Goal: Task Accomplishment & Management: Complete application form

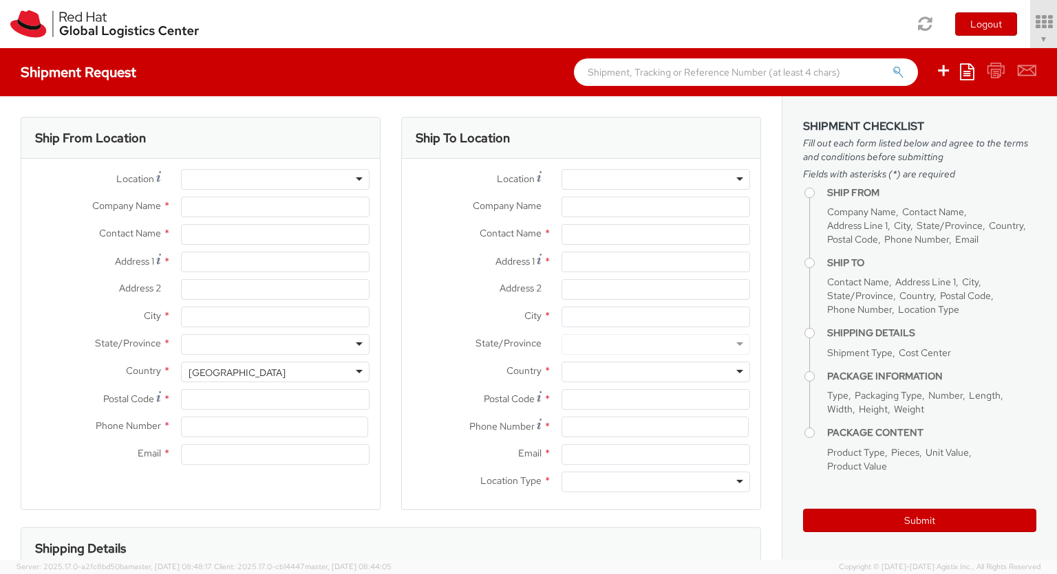
select select "850"
select select
type input "Red Hat Czech s.r.o."
type input "[PERSON_NAME]"
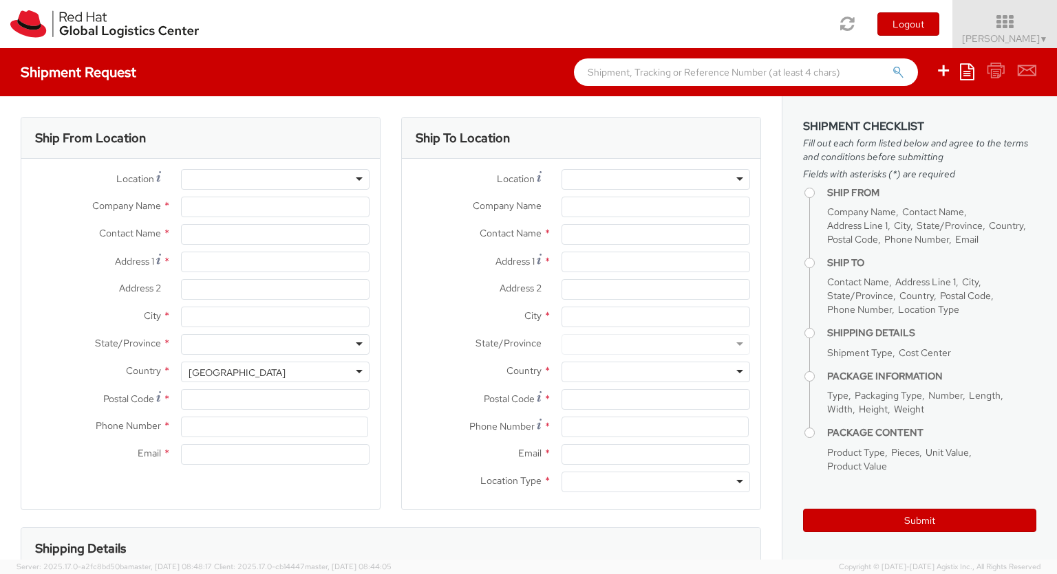
type input "Purkynova 647/111"
type input "[GEOGRAPHIC_DATA]"
type input "621 00"
type input "420 532 294 555"
type input "[EMAIL_ADDRESS][DOMAIN_NAME]"
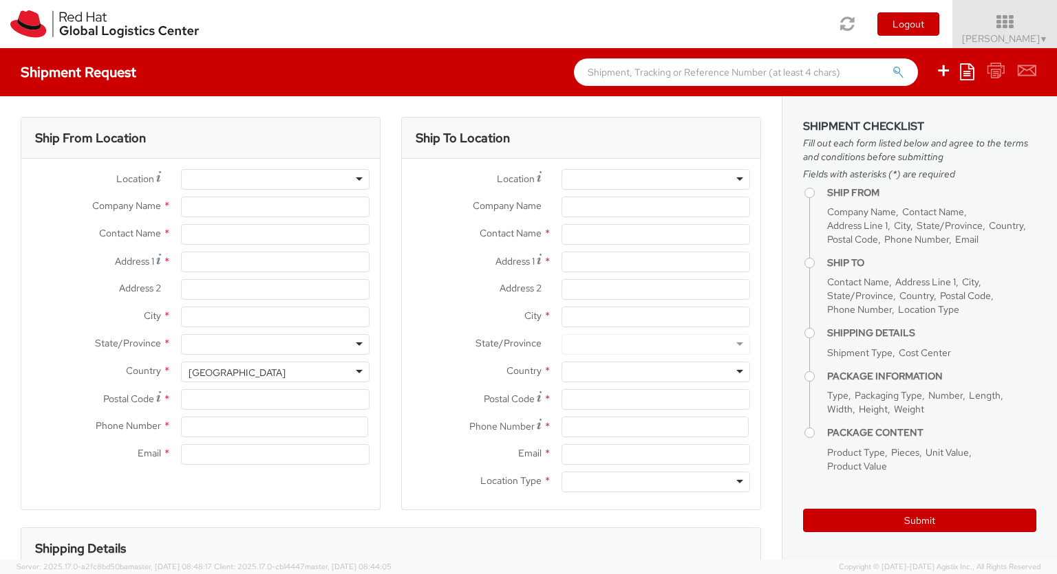
select select "CM"
select select "KGS"
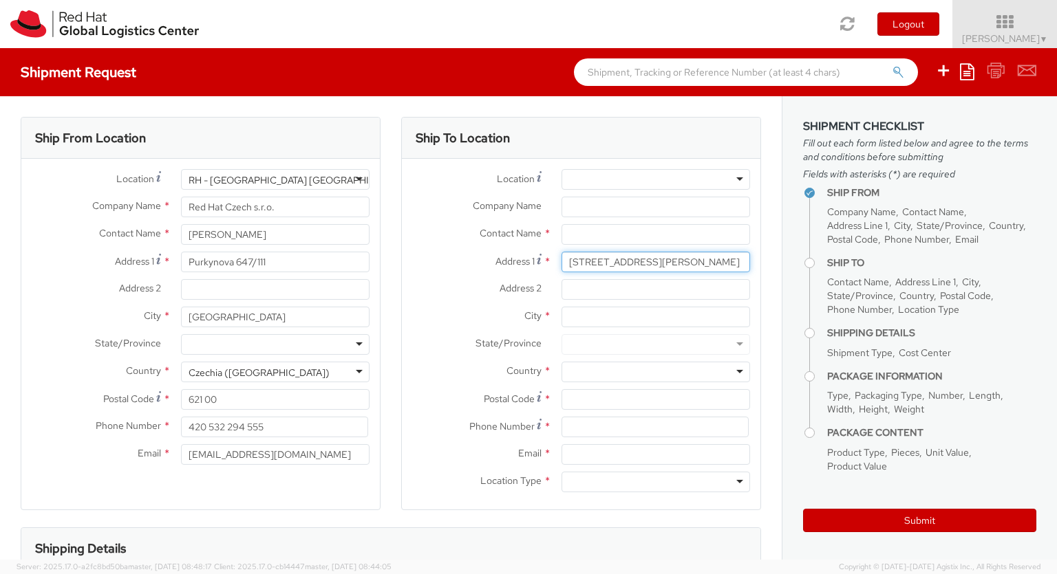
type input "[STREET_ADDRESS][PERSON_NAME]"
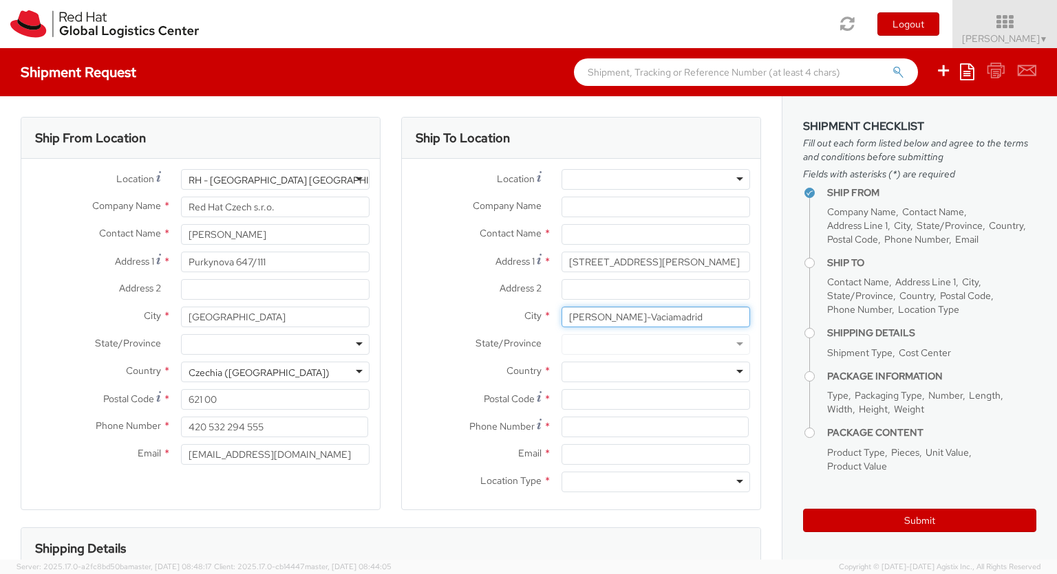
type input "[PERSON_NAME]-Vaciamadrid"
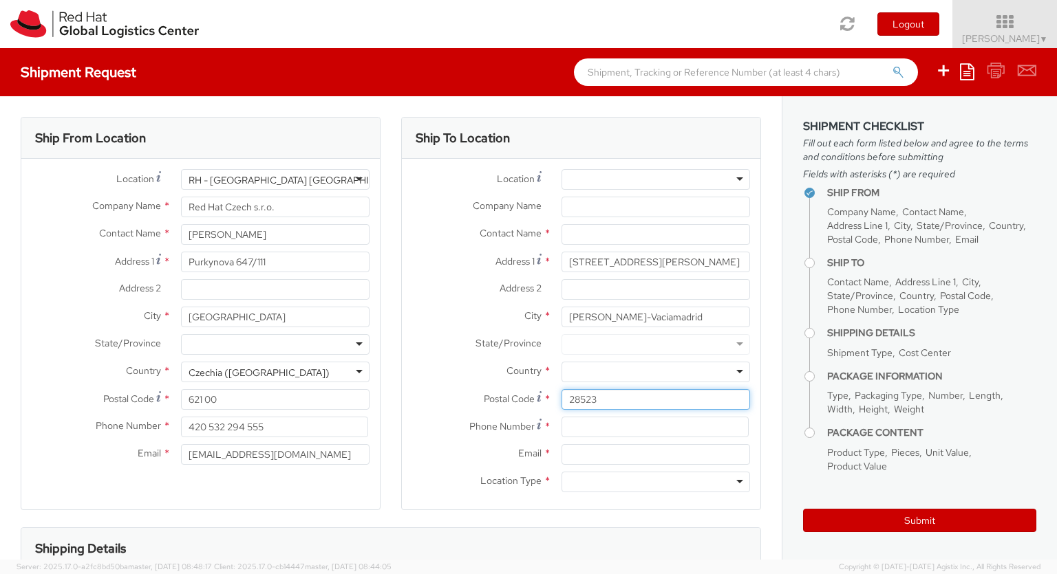
type input "28523"
click at [656, 372] on div at bounding box center [655, 372] width 189 height 21
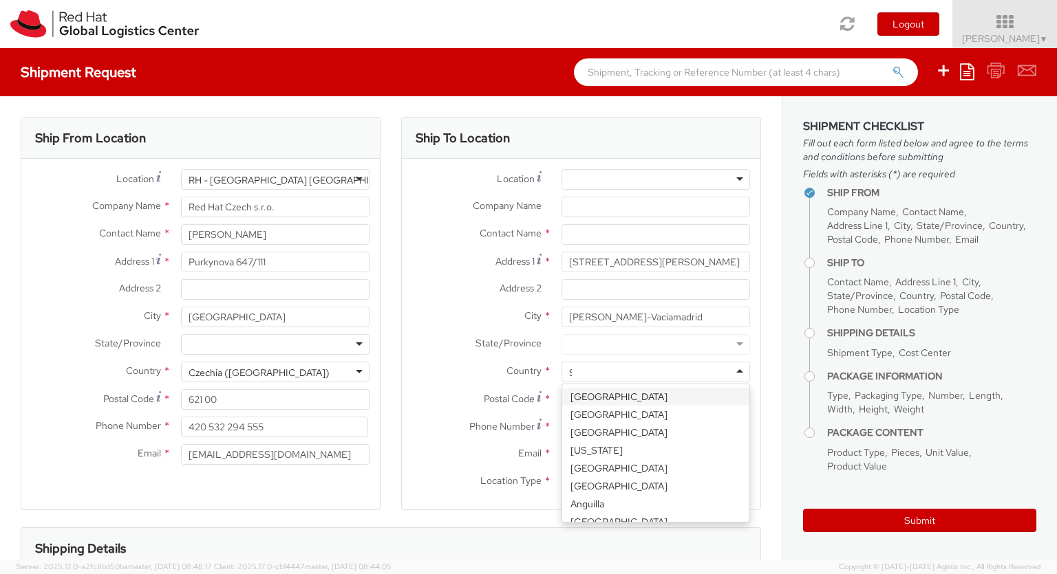
type input "[GEOGRAPHIC_DATA]"
click at [656, 482] on div at bounding box center [655, 482] width 189 height 21
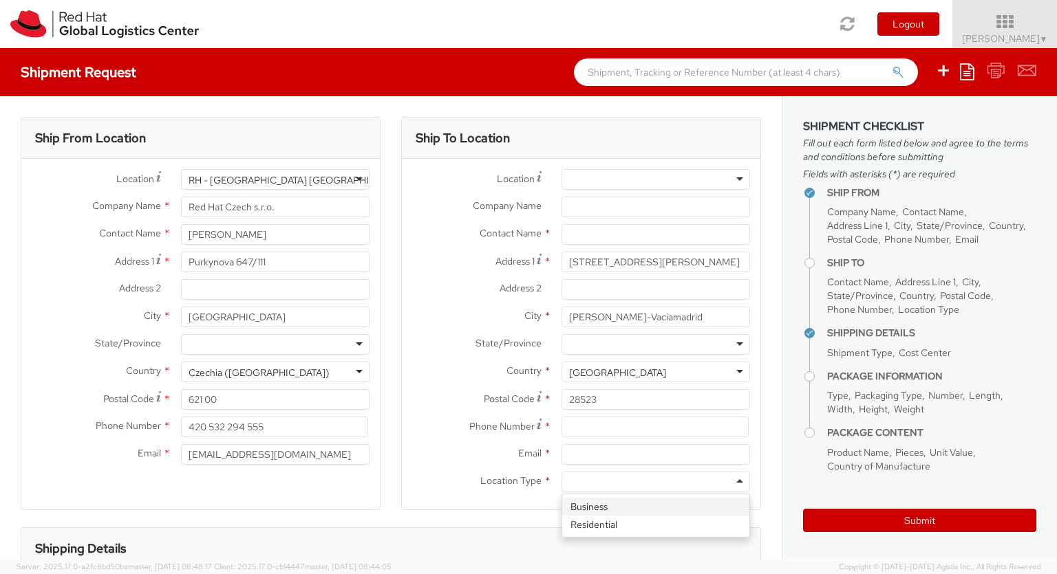
type input "r"
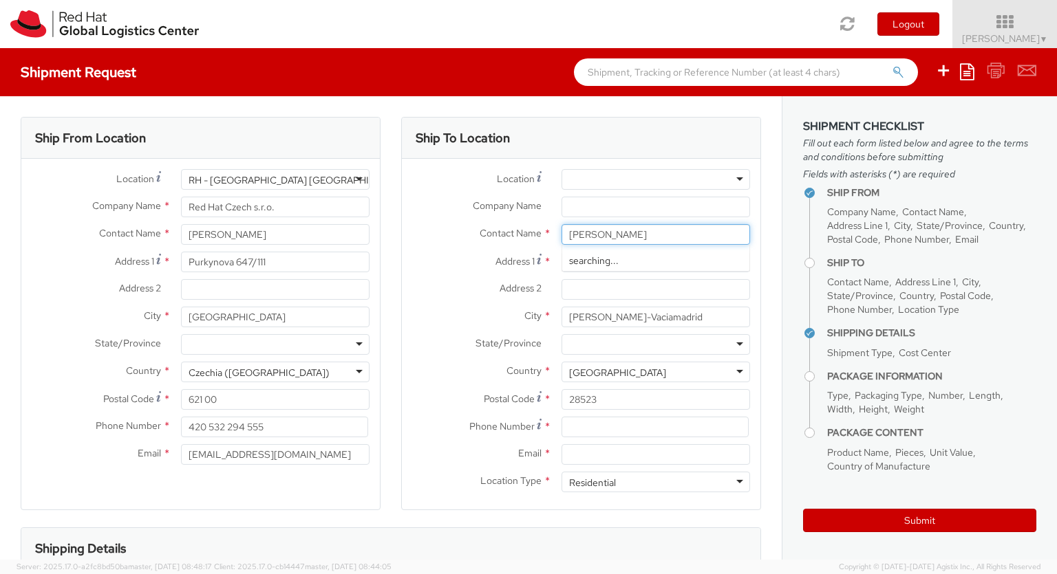
type input "[PERSON_NAME]"
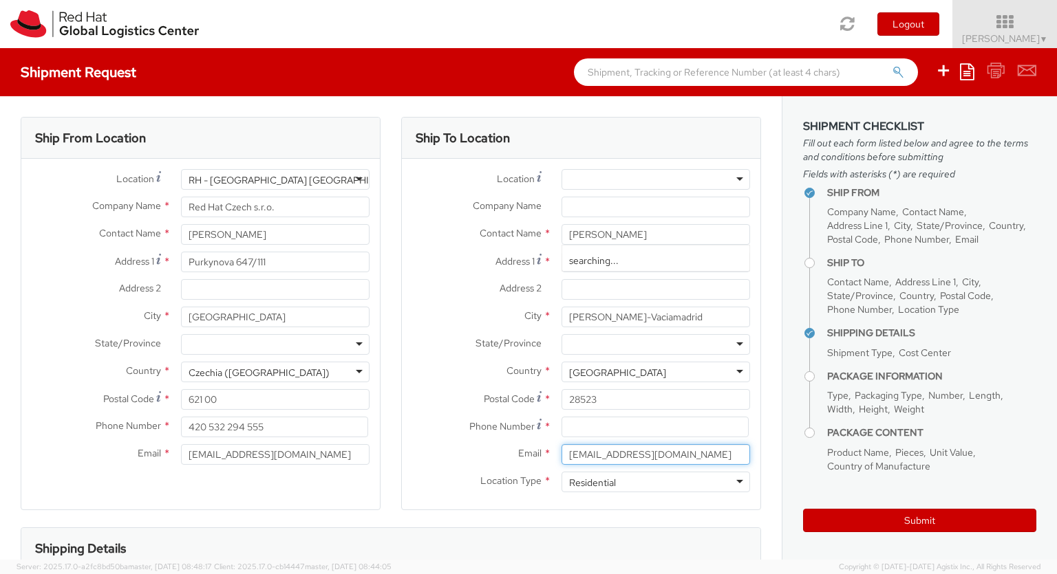
type input "[EMAIL_ADDRESS][DOMAIN_NAME]"
type input "[PHONE_NUMBER]"
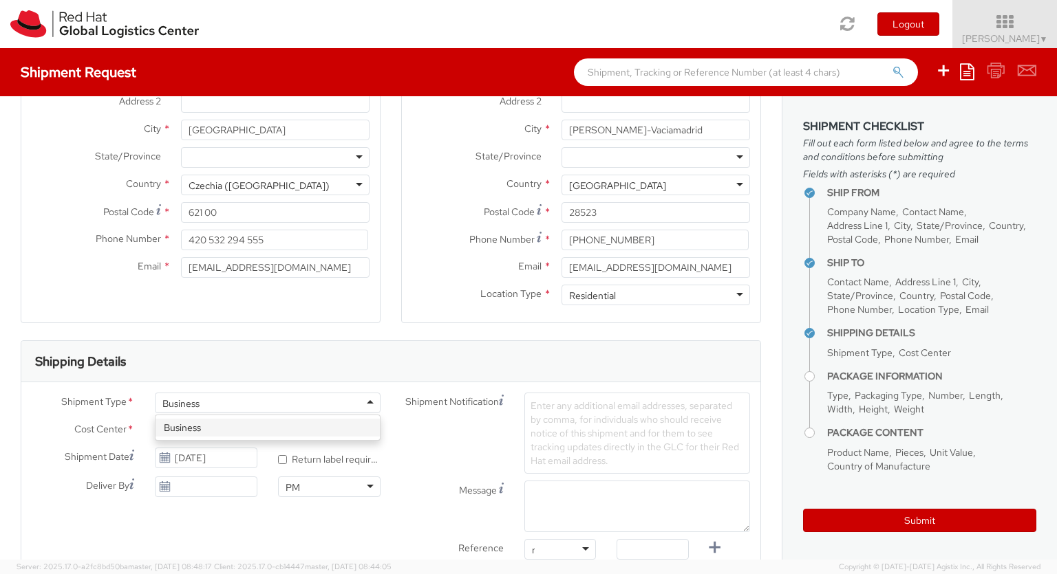
type input "ref"
type input "RPCI0078953"
type input "[EMAIL_ADDRESS][DOMAIN_NAME]"
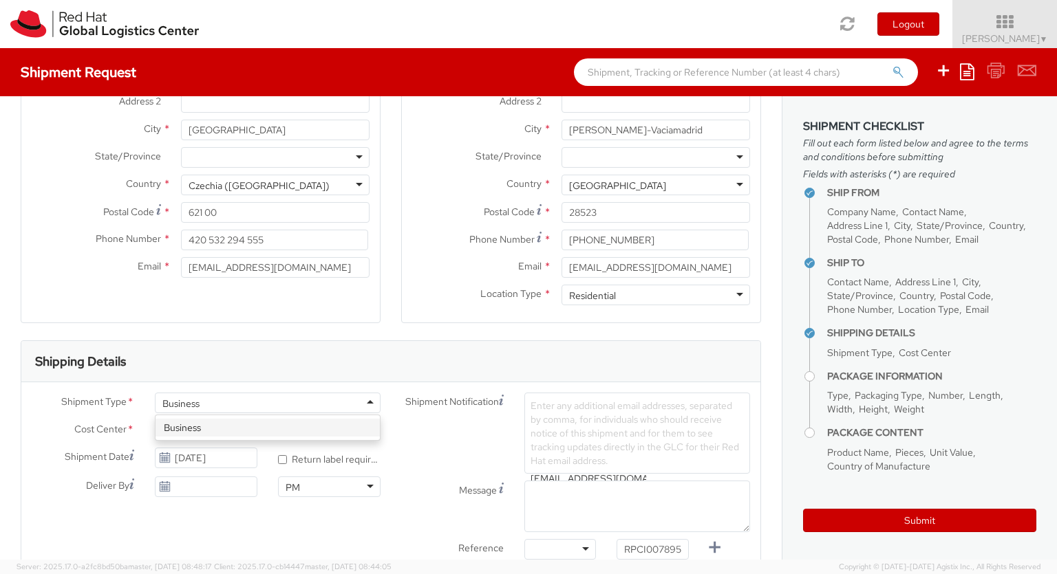
type input "[EMAIL_ADDRESS][DOMAIN_NAME]"
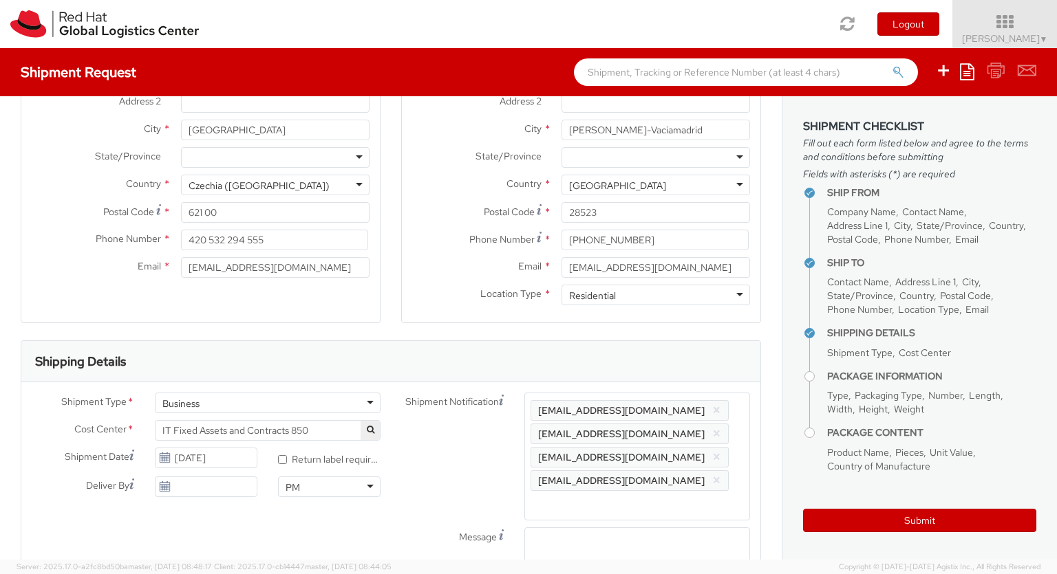
type input "lap"
select select "LAPTOP"
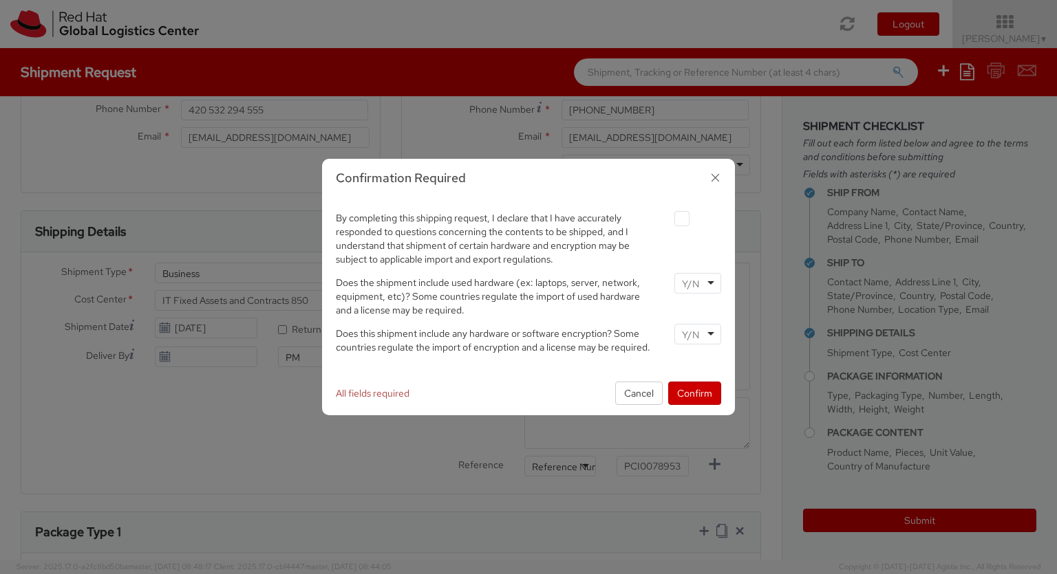
click at [681, 218] on label at bounding box center [681, 218] width 15 height 15
click at [670, 218] on input "checkbox" at bounding box center [665, 219] width 9 height 9
checkbox input "true"
click at [697, 283] on input "select-one" at bounding box center [692, 284] width 20 height 14
type input "no"
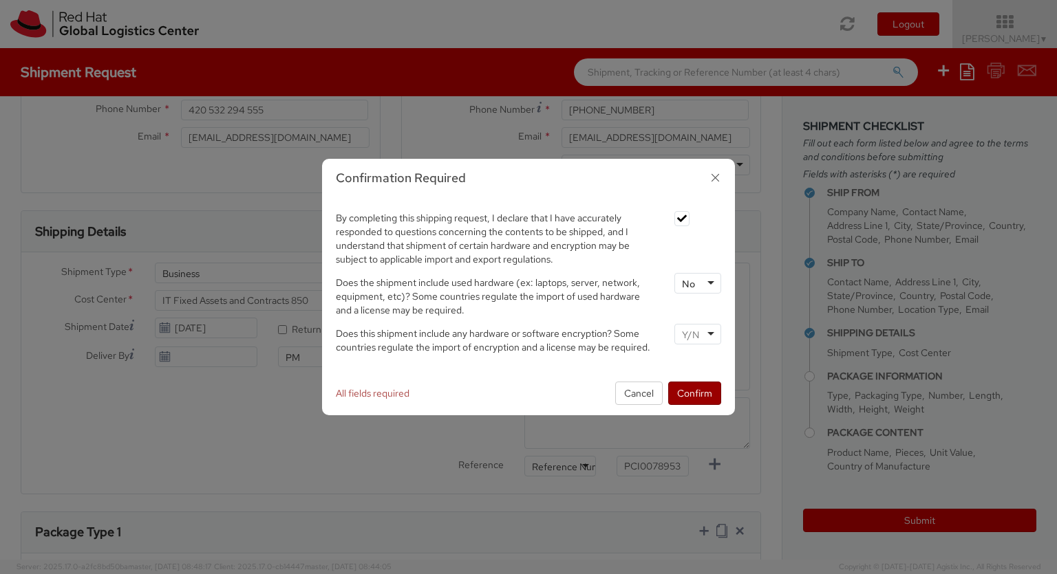
click at [697, 334] on input "select-one" at bounding box center [692, 335] width 20 height 14
click at [694, 393] on button "Confirm" at bounding box center [694, 393] width 53 height 23
type input "your"
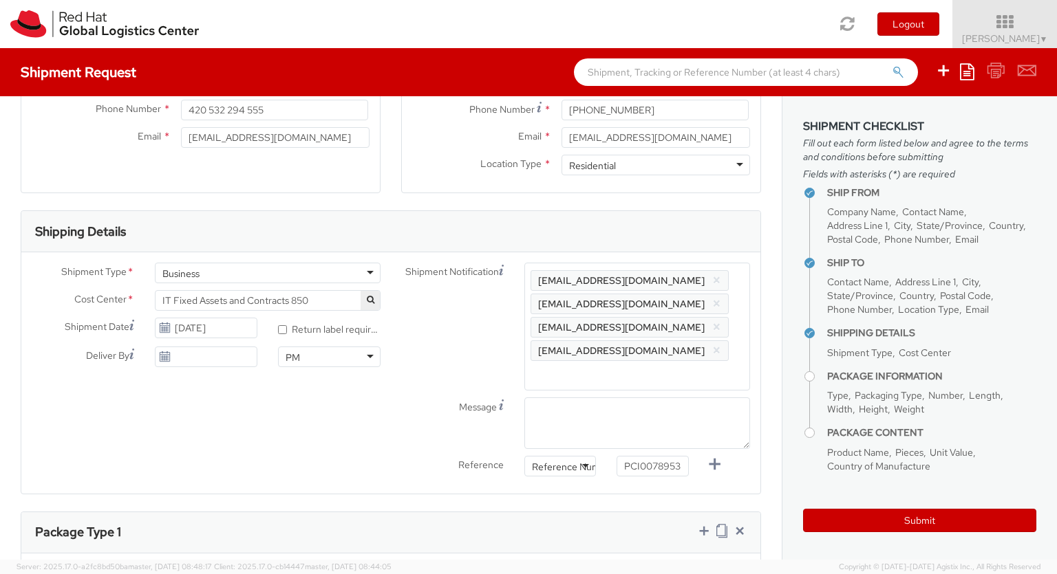
type input "1"
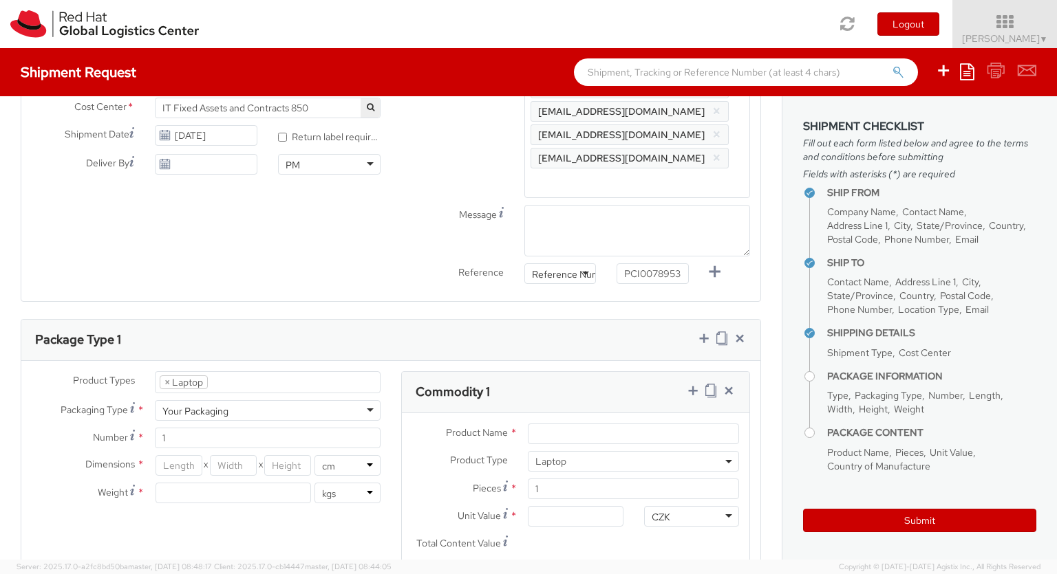
type input "[GEOGRAPHIC_DATA]"
type input "50"
type input "30"
type input "20"
type input "3.8"
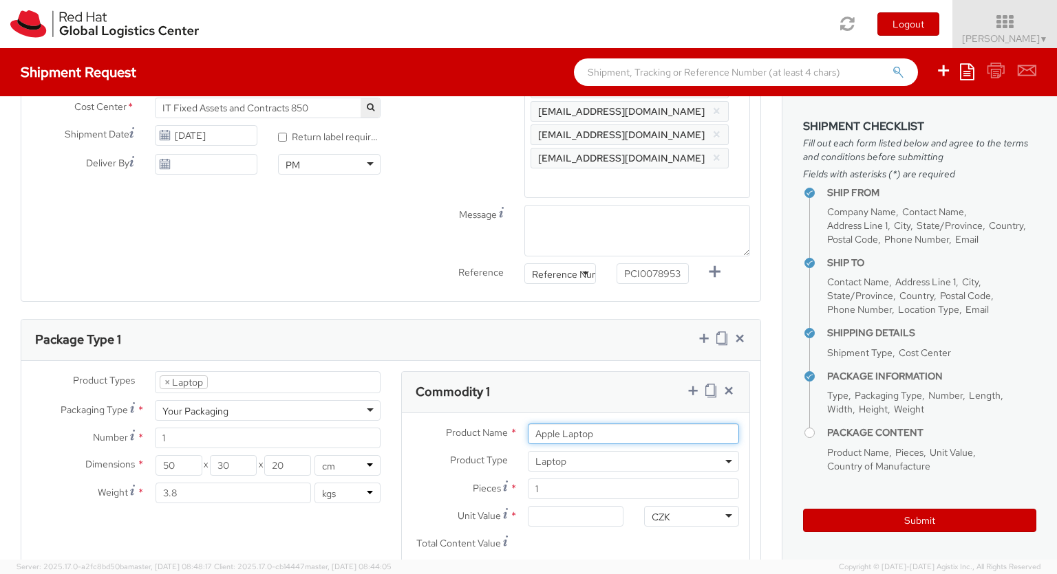
type input "Apple Laptop"
click at [575, 506] on input "Unit Value *" at bounding box center [575, 516] width 95 height 21
type input "2,480.40"
type input "EUR"
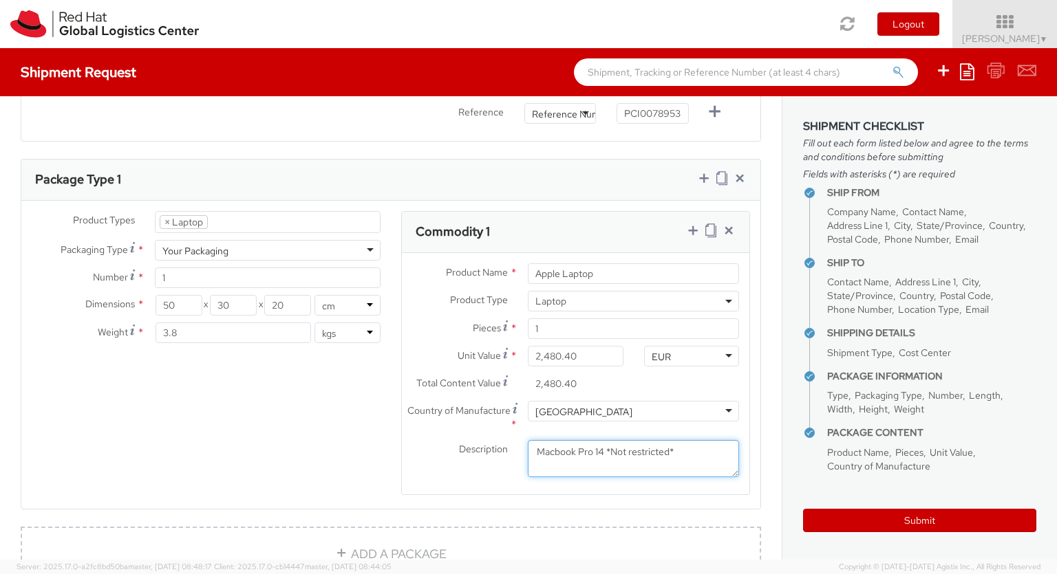
type textarea "Macbook Pro 14 *Not restricted*"
click at [692, 224] on icon at bounding box center [693, 231] width 14 height 14
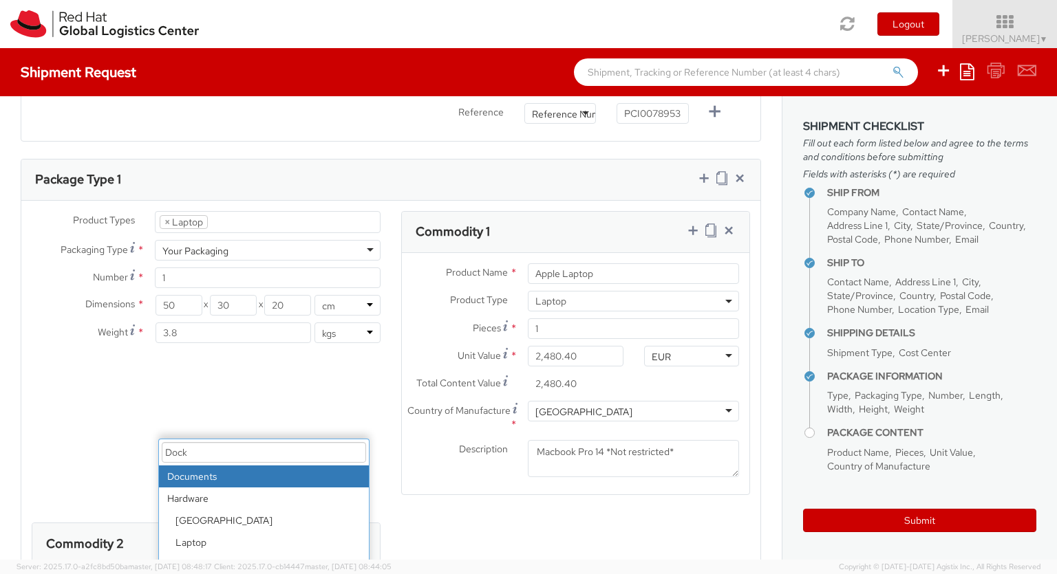
select select "DOC_STATION"
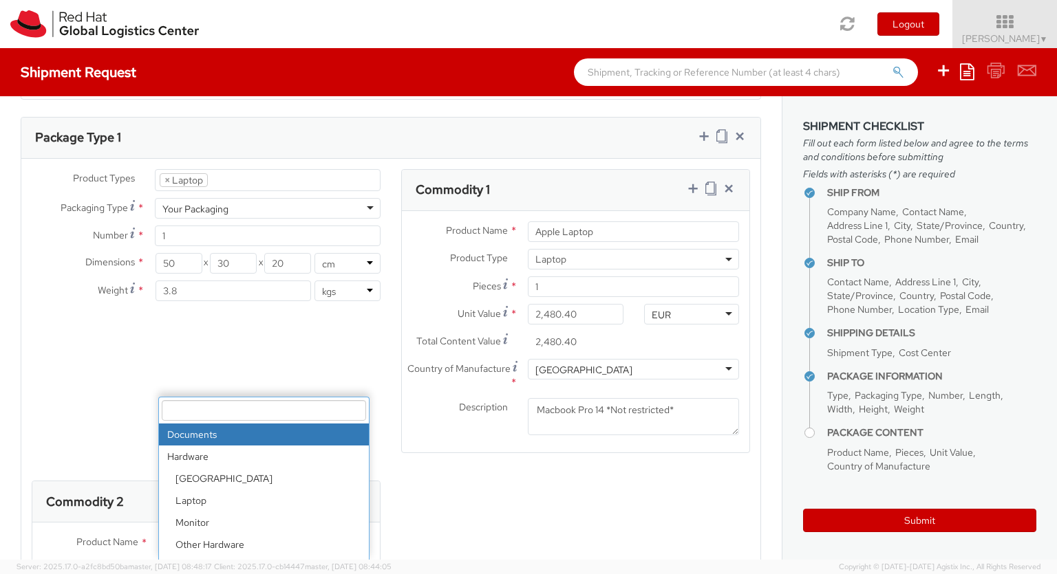
select select "DOC_STATION"
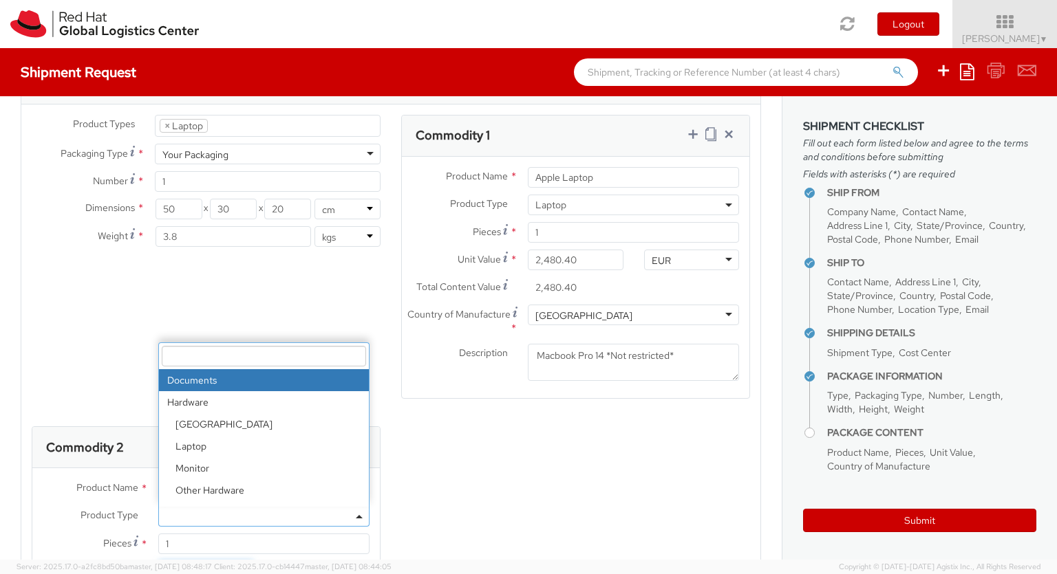
scroll to position [44, 0]
type input "59.94"
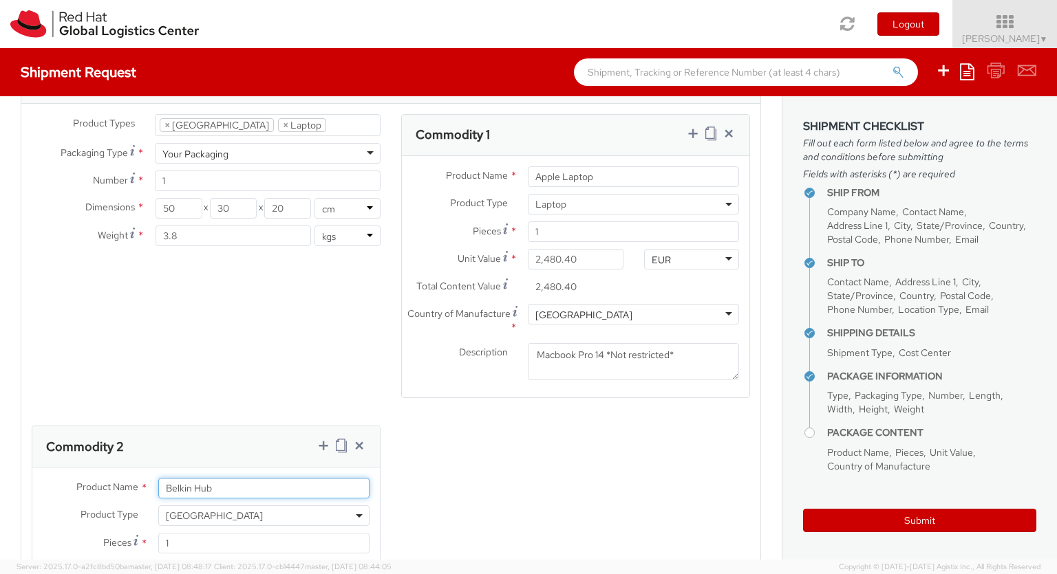
type input "Belkin Hub"
type input "[GEOGRAPHIC_DATA]"
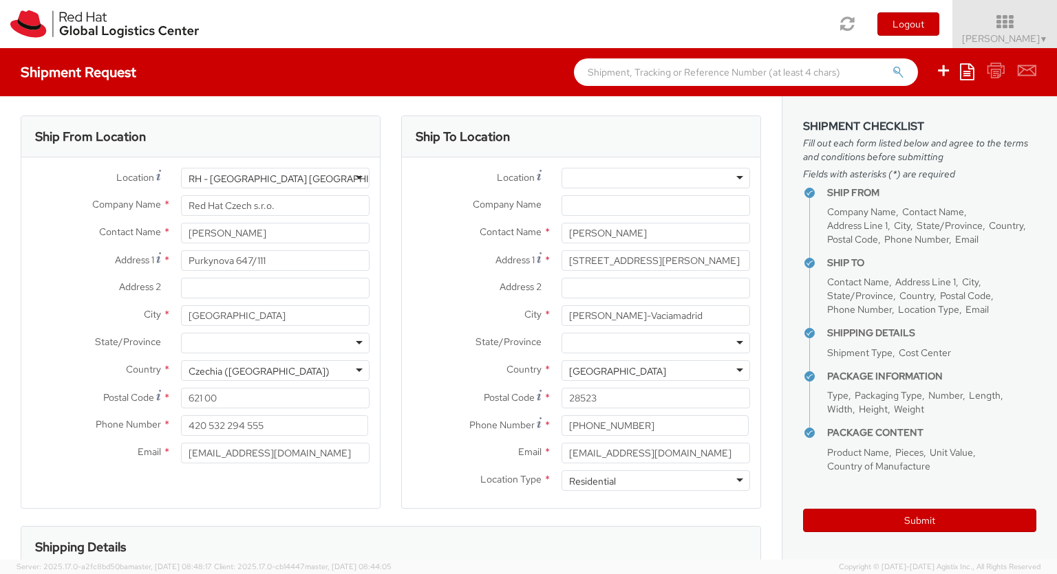
scroll to position [0, 0]
type textarea "Belkin AVC008 USB-C 6IN1 Multiport Adapter"
type input "[PERSON_NAME]"
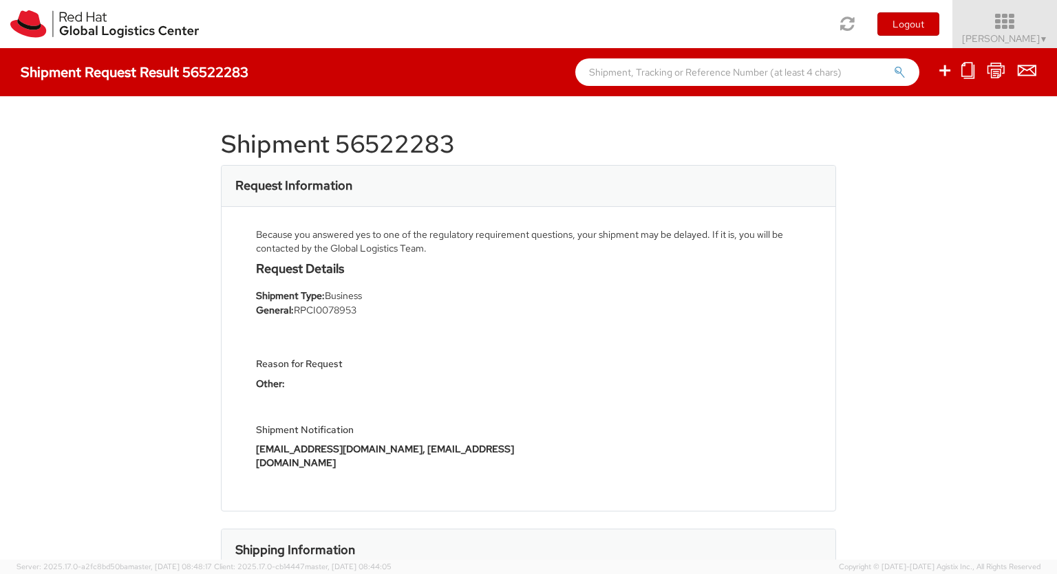
click at [991, 39] on span "[PERSON_NAME] ▼" at bounding box center [1005, 38] width 86 height 12
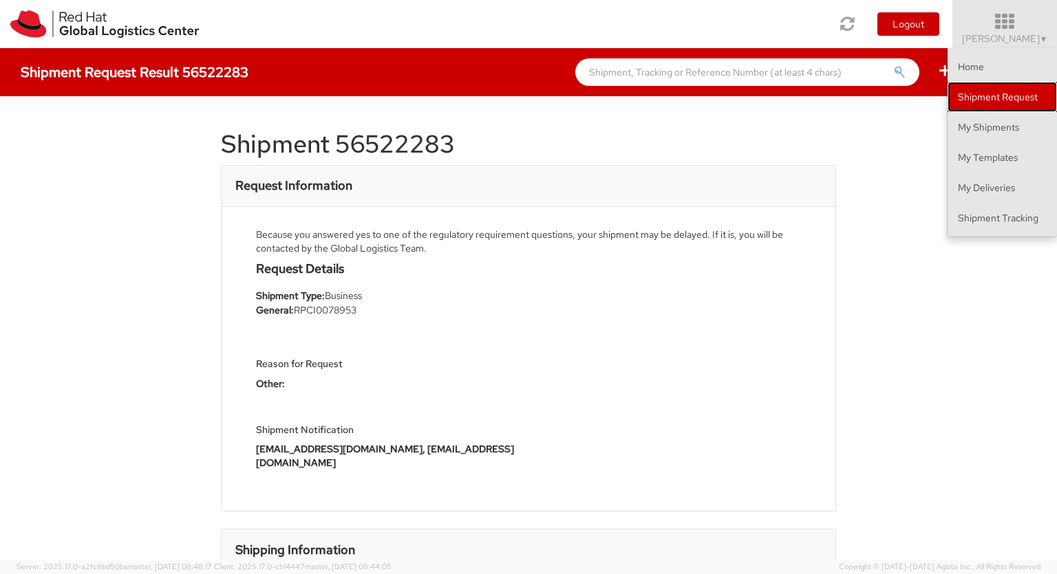
click at [1016, 94] on link "Shipment Request" at bounding box center [1001, 97] width 109 height 30
select select
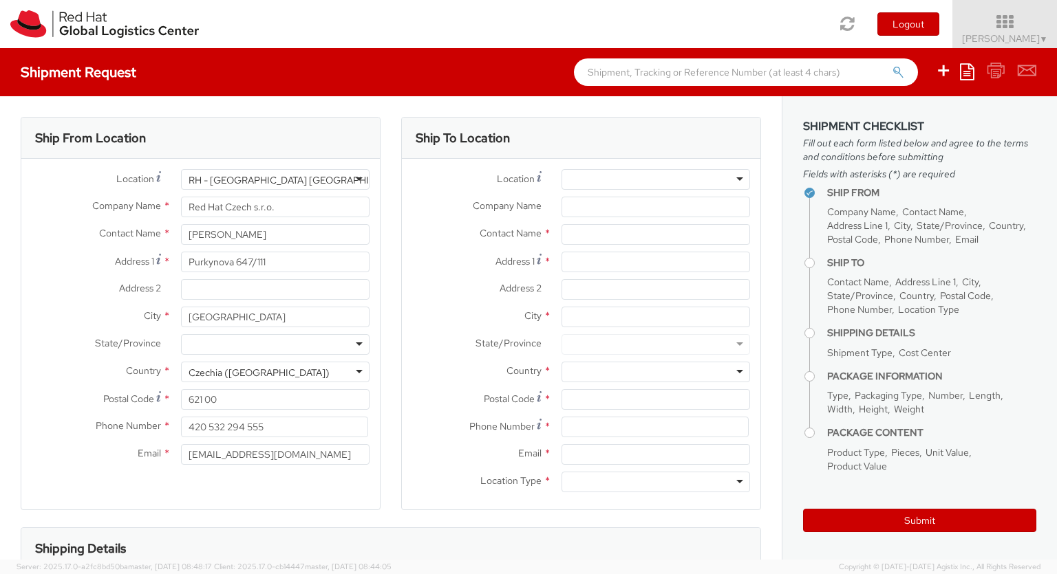
select select "850"
type input "[STREET_ADDRESS]"
type input "[GEOGRAPHIC_DATA]"
type input "62400"
click at [656, 372] on div at bounding box center [655, 372] width 189 height 21
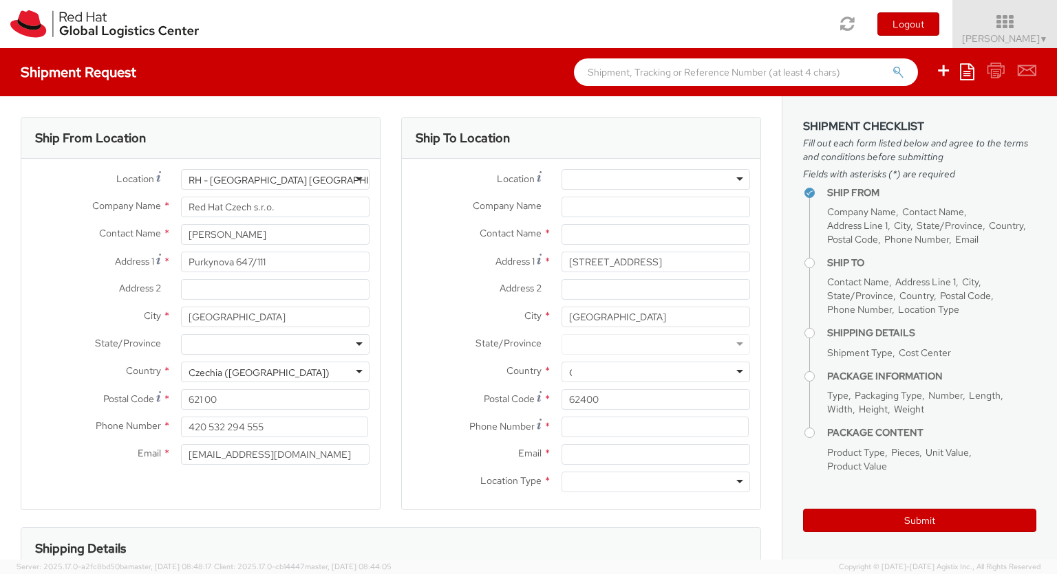
type input "[GEOGRAPHIC_DATA]"
click at [656, 482] on div at bounding box center [655, 482] width 189 height 21
type input "r"
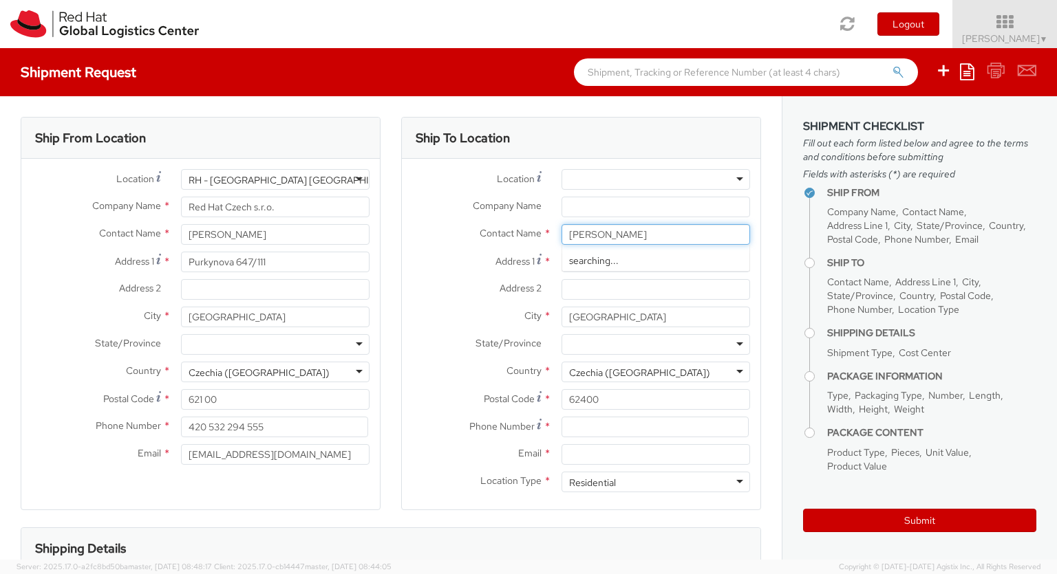
type input "[PERSON_NAME]"
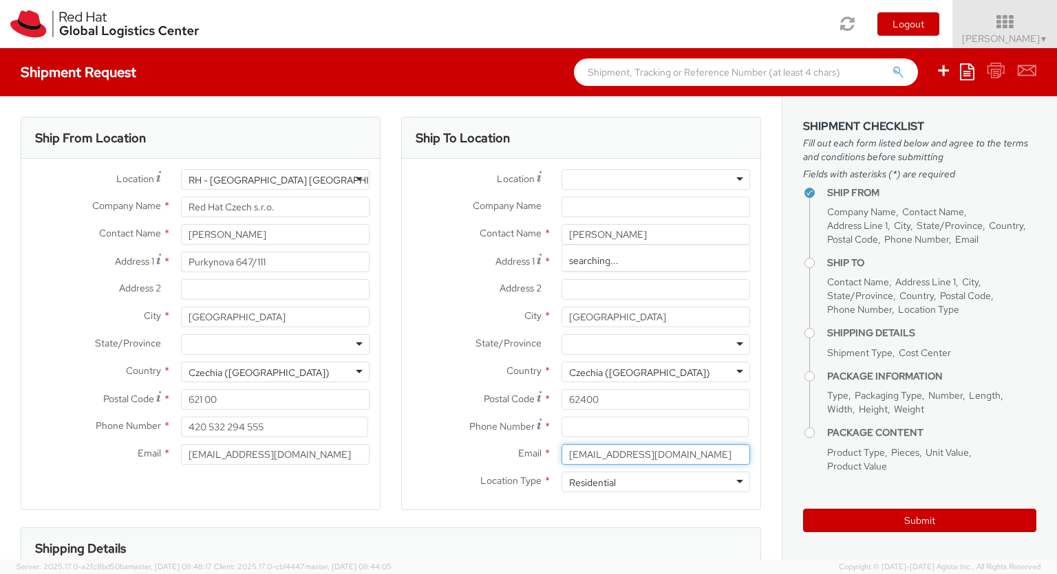
type input "[EMAIL_ADDRESS][DOMAIN_NAME]"
type input "777191900"
type input "bu"
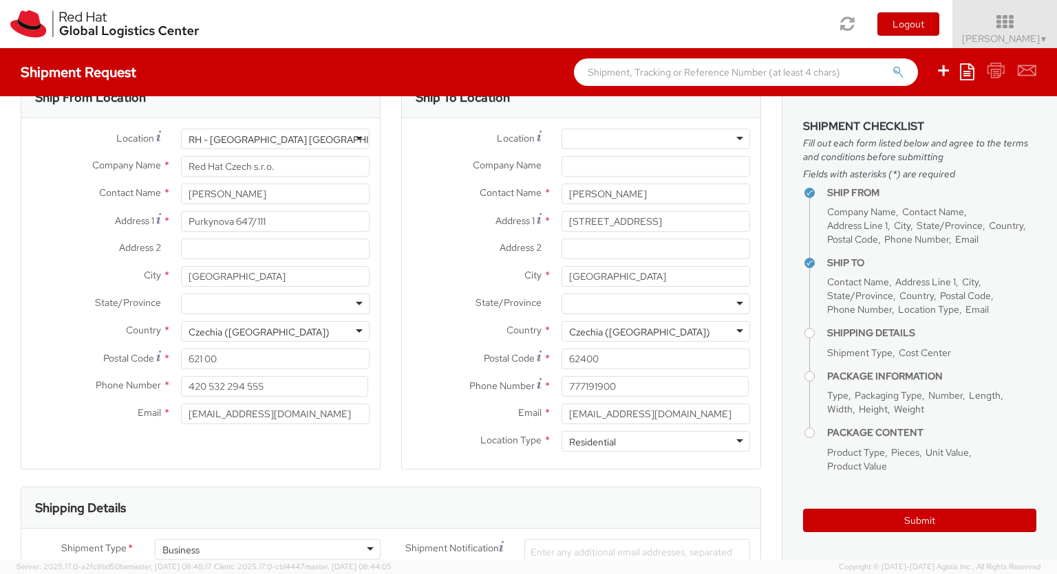
type input "ref"
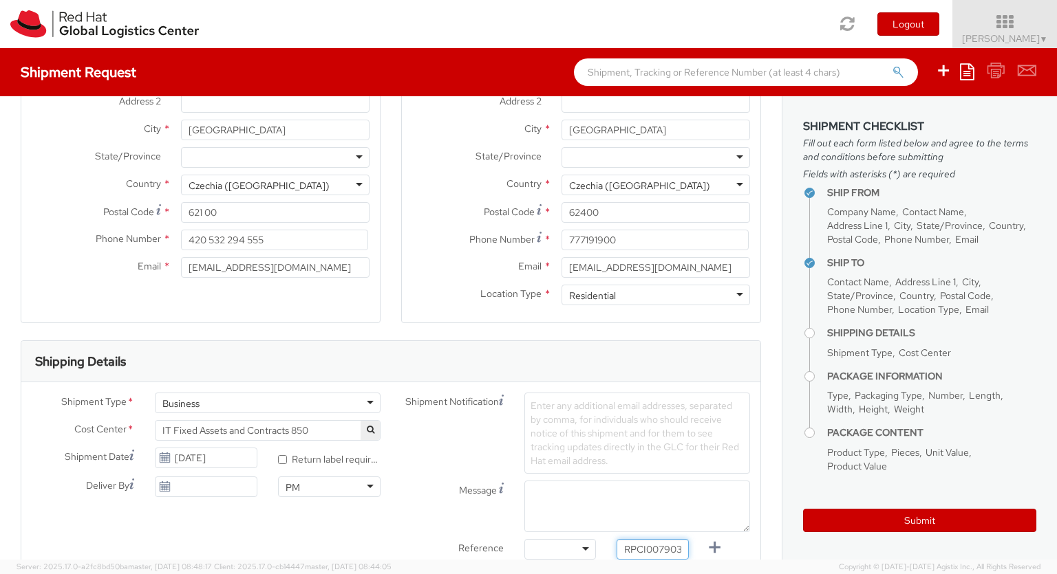
type input "RPCI0079031"
type input "[EMAIL_ADDRESS][DOMAIN_NAME]"
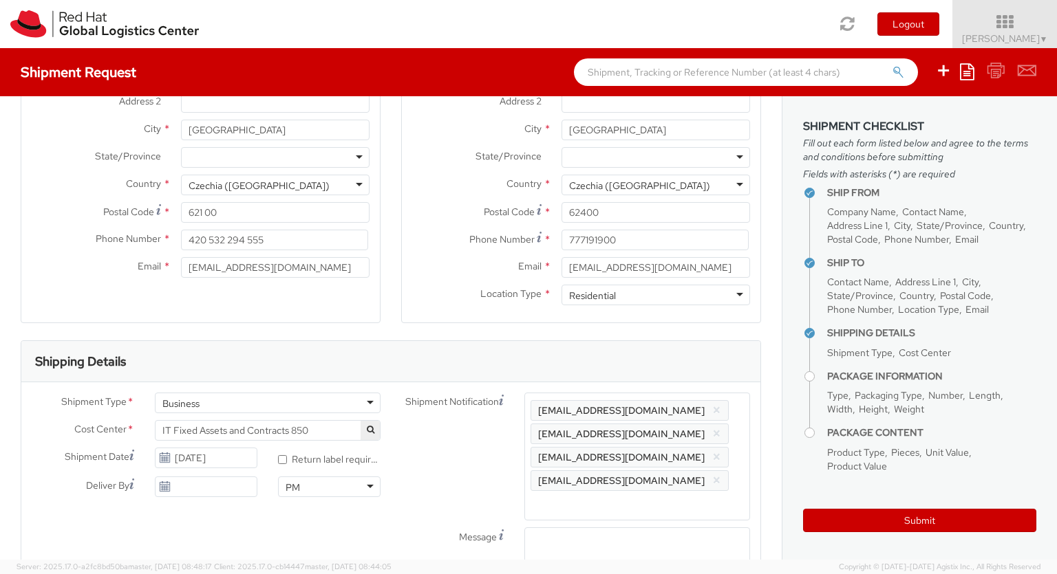
scroll to position [0, 4]
type input "lap"
select select "LAPTOP"
type input "your"
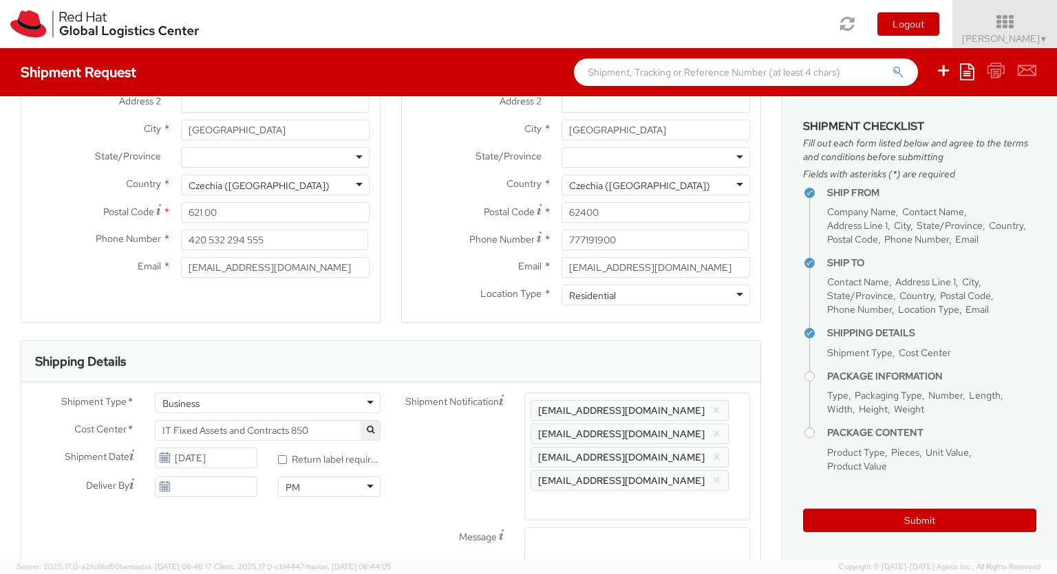
scroll to position [45, 0]
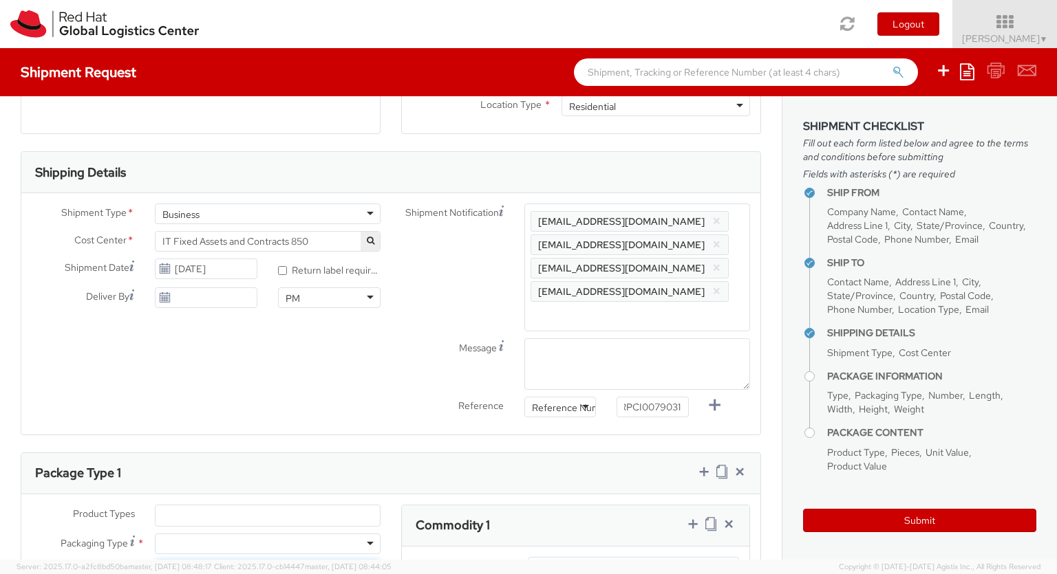
type input "1"
type input "50"
type input "30"
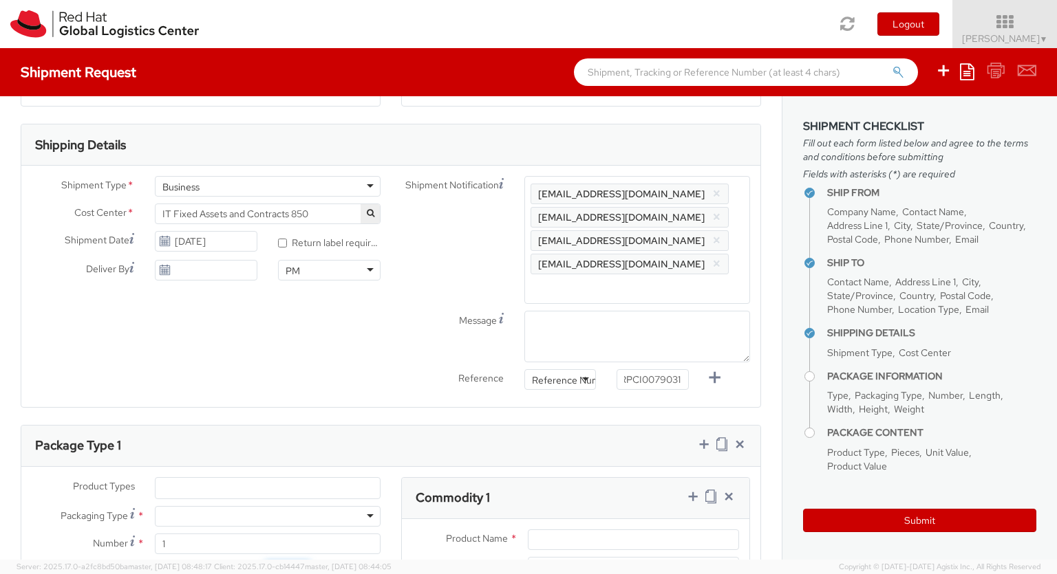
type input "20"
type input "3.8"
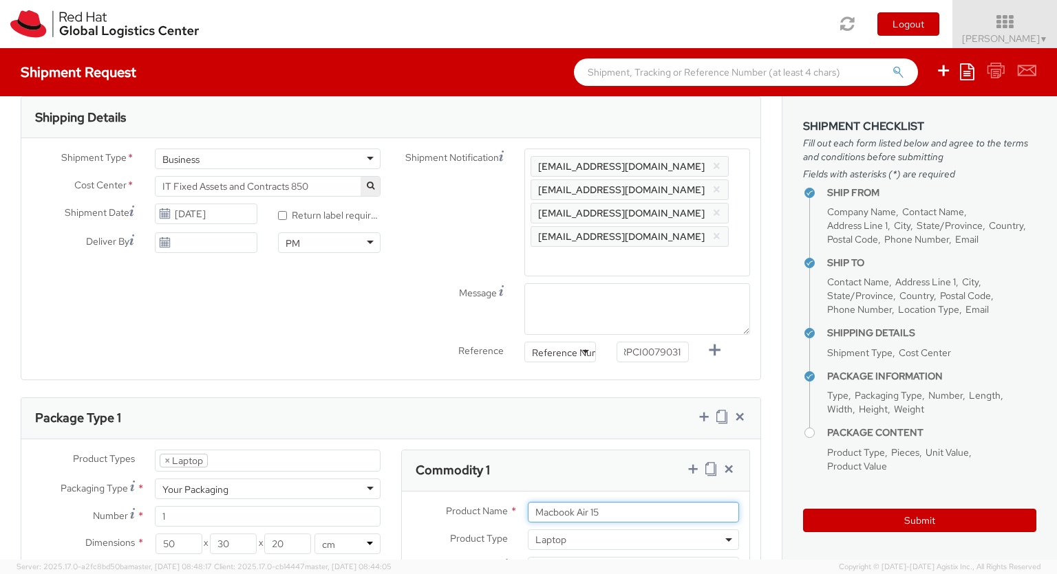
type input "Macbook Air 15"
type input "1,674.52"
type input "EUR"
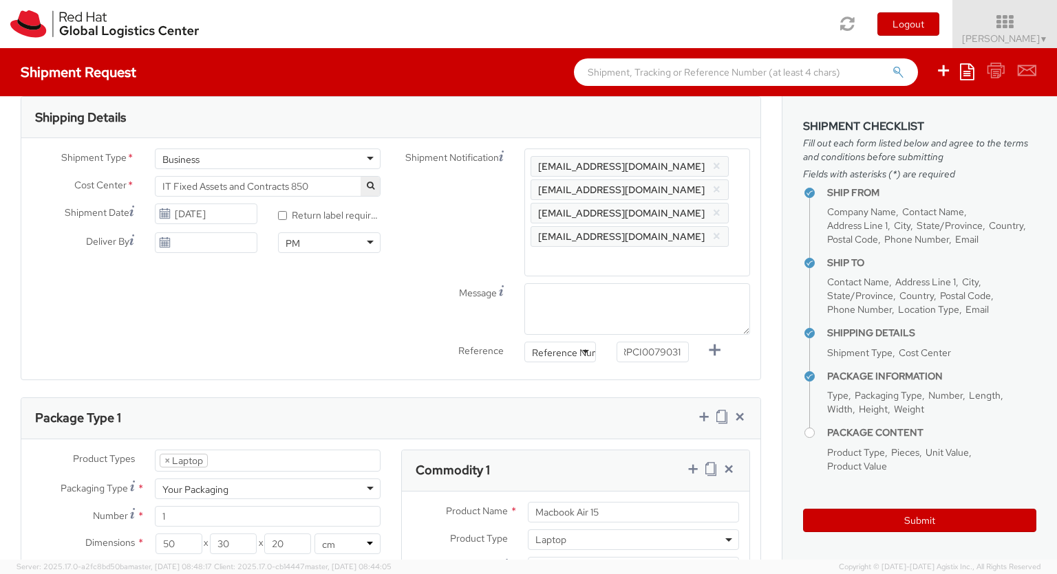
scroll to position [670, 0]
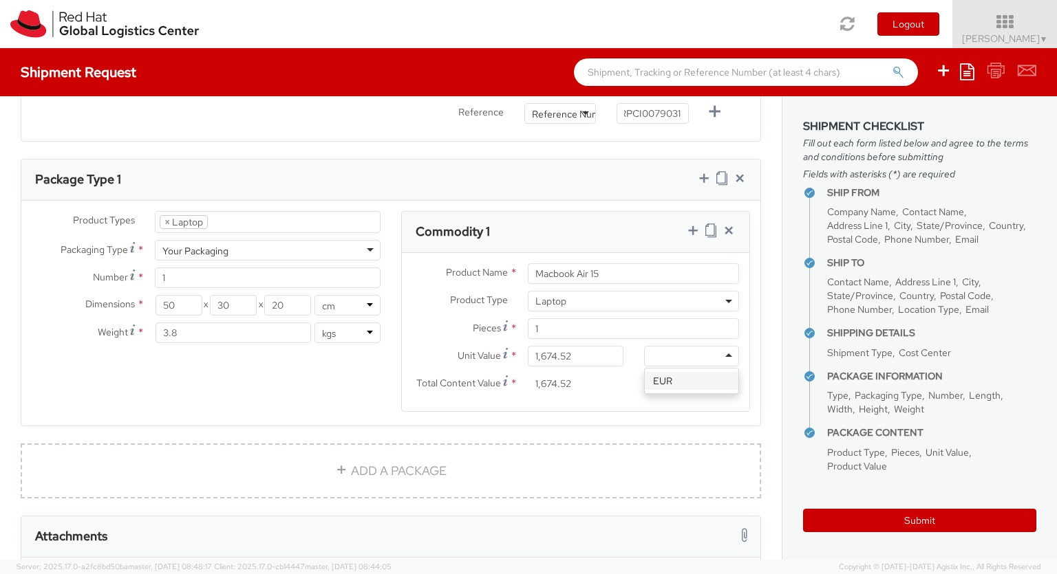
click at [692, 224] on icon at bounding box center [693, 231] width 14 height 14
select select "DOC_STATION"
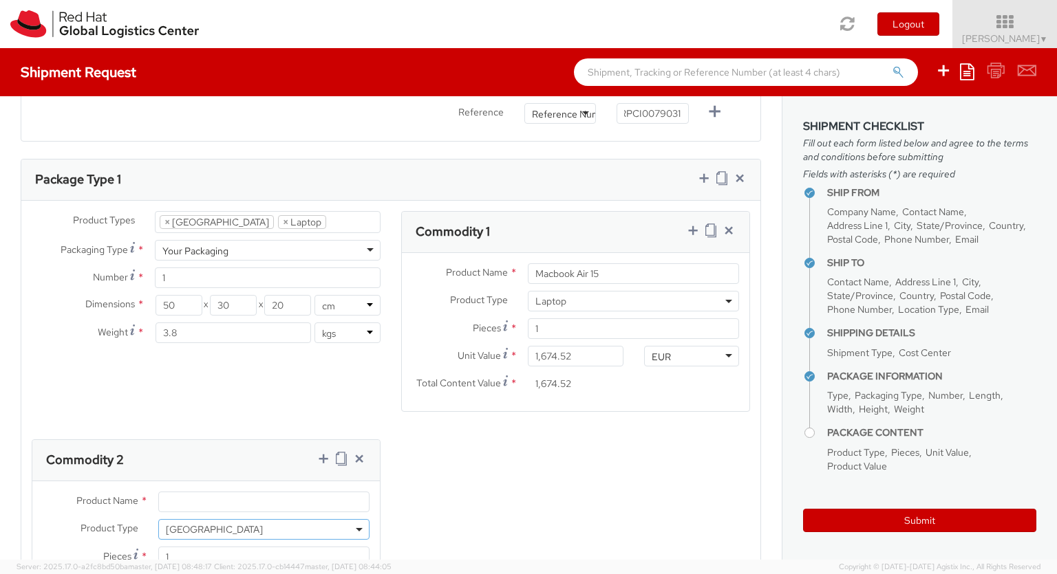
select select "DOC_STATION"
click at [206, 574] on input "Unit Value *" at bounding box center [205, 584] width 95 height 21
type input "59.94"
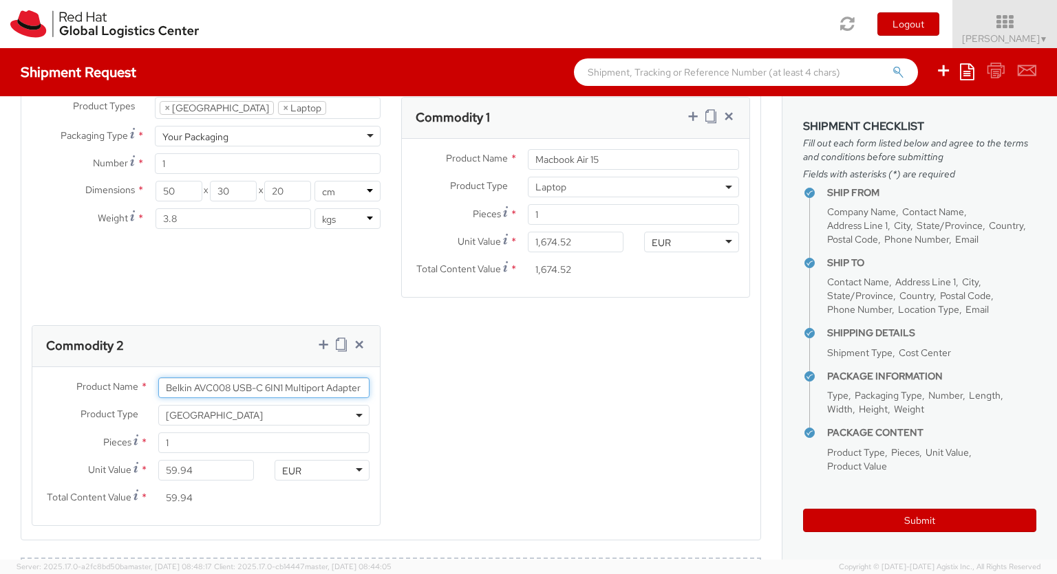
scroll to position [1079, 0]
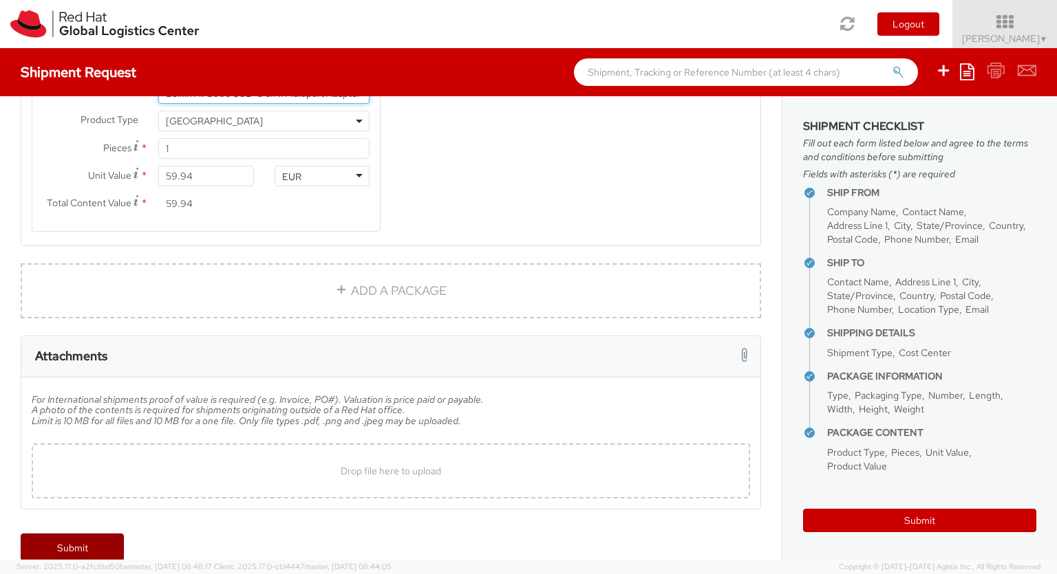
type input "Belkin AVC008 USB-C 6IN1 Multiport Adapter"
click at [72, 534] on link "Submit" at bounding box center [72, 548] width 103 height 28
type input "[PERSON_NAME]"
